Goal: Task Accomplishment & Management: Complete application form

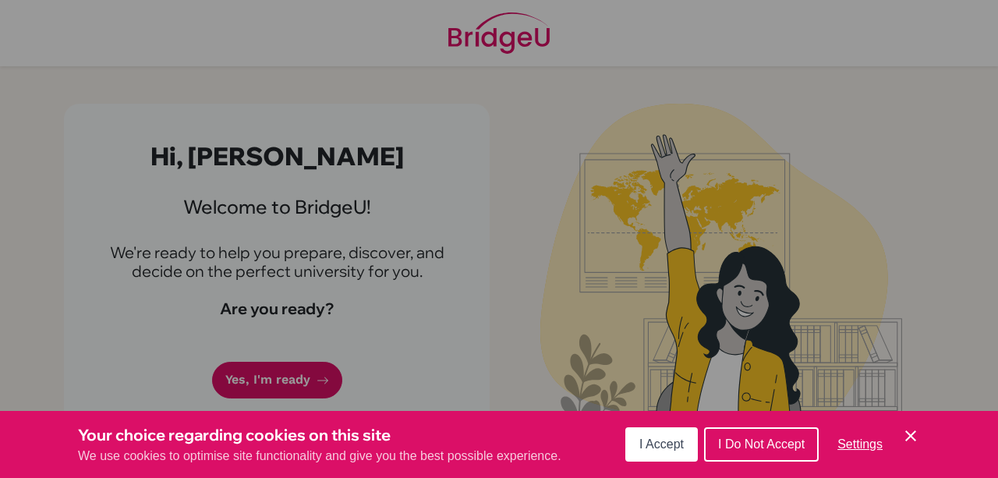
click at [916, 433] on icon "Cookie Control Close Icon" at bounding box center [911, 436] width 19 height 19
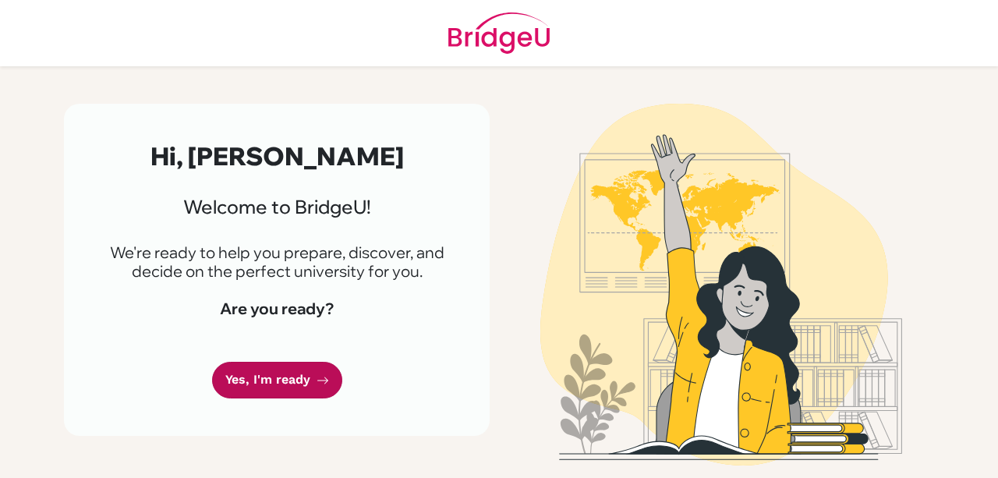
click at [255, 395] on link "Yes, I'm ready" at bounding box center [277, 380] width 130 height 37
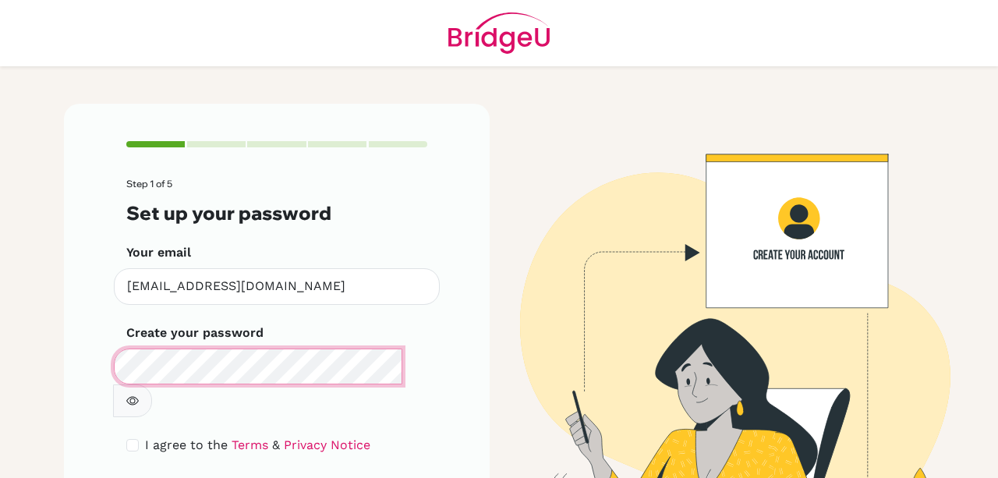
scroll to position [66, 0]
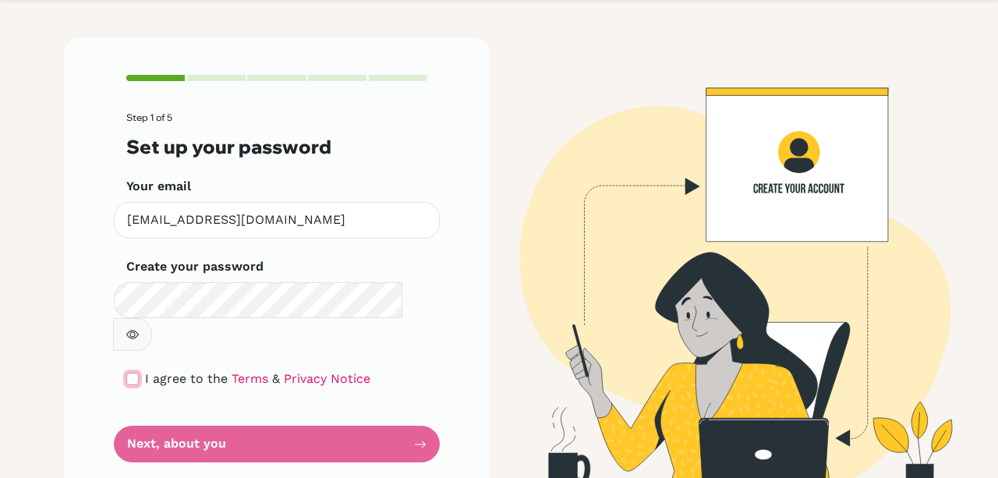
click at [129, 373] on input "checkbox" at bounding box center [132, 379] width 12 height 12
checkbox input "true"
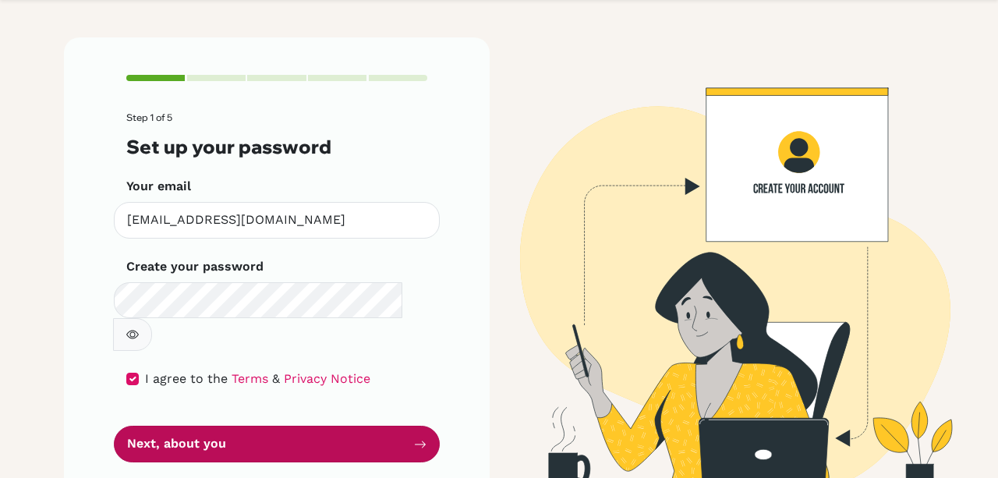
click at [353, 426] on button "Next, about you" at bounding box center [277, 444] width 326 height 37
